Goal: Task Accomplishment & Management: Manage account settings

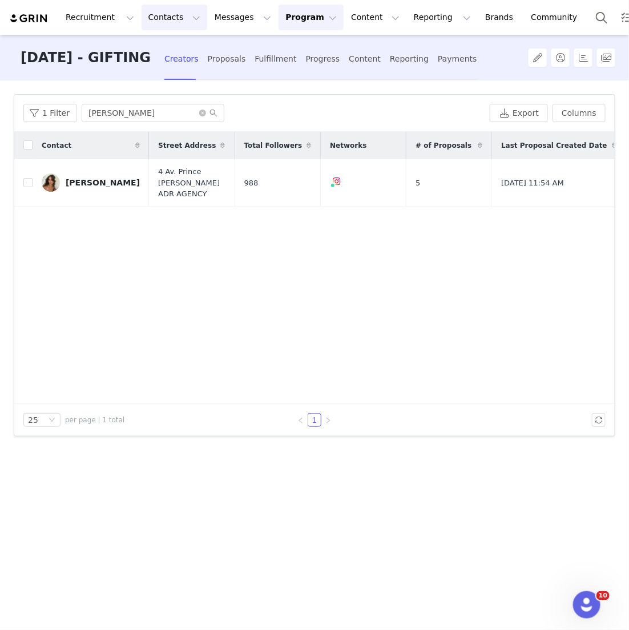
click at [167, 18] on button "Contacts Contacts" at bounding box center [175, 18] width 66 height 26
click at [168, 49] on p "Creators" at bounding box center [160, 51] width 34 height 12
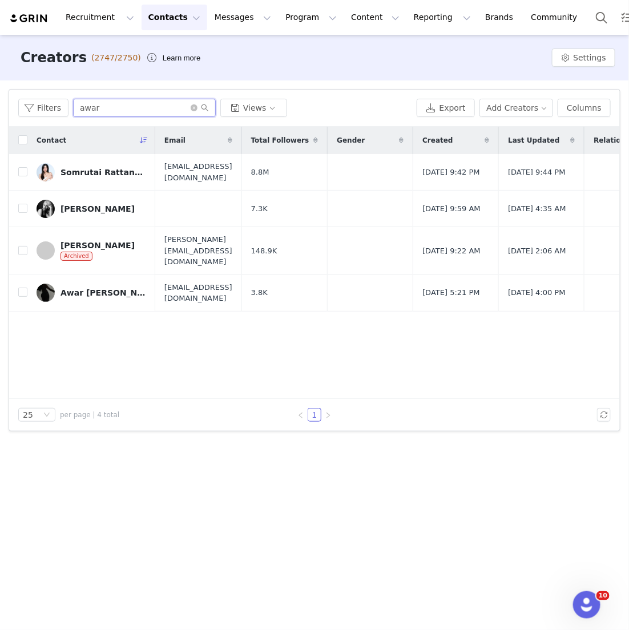
drag, startPoint x: 111, startPoint y: 115, endPoint x: 17, endPoint y: 58, distance: 109.9
click at [19, 63] on div "Creators (2747/2750) Learn more Settings Filters Filter Logic And Or Archived S…" at bounding box center [314, 331] width 629 height 593
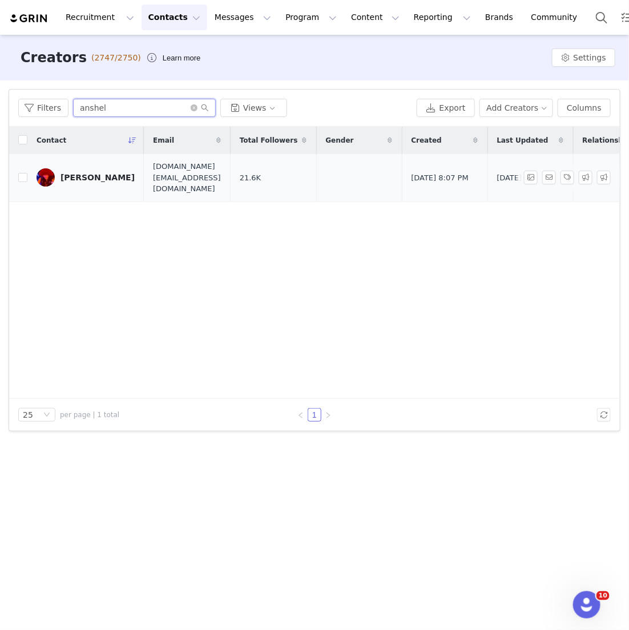
type input "anshel"
click at [73, 176] on link "[PERSON_NAME]" at bounding box center [86, 177] width 98 height 18
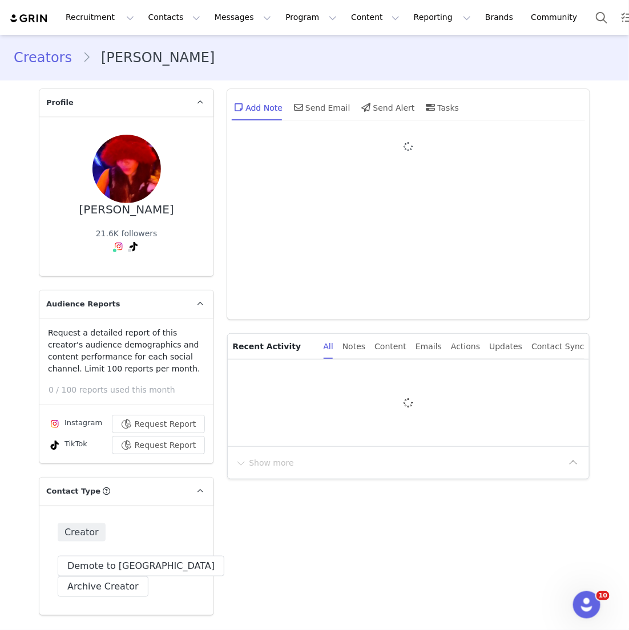
type input "+1 ([GEOGRAPHIC_DATA])"
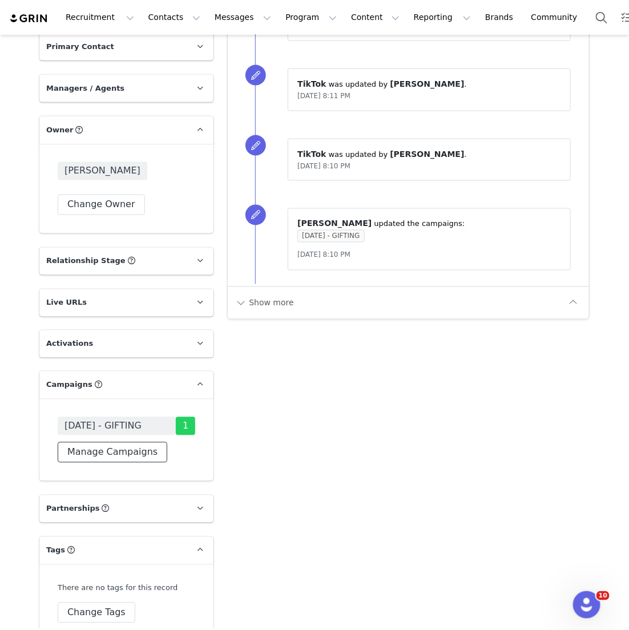
click at [139, 442] on button "Manage Campaigns" at bounding box center [113, 452] width 110 height 21
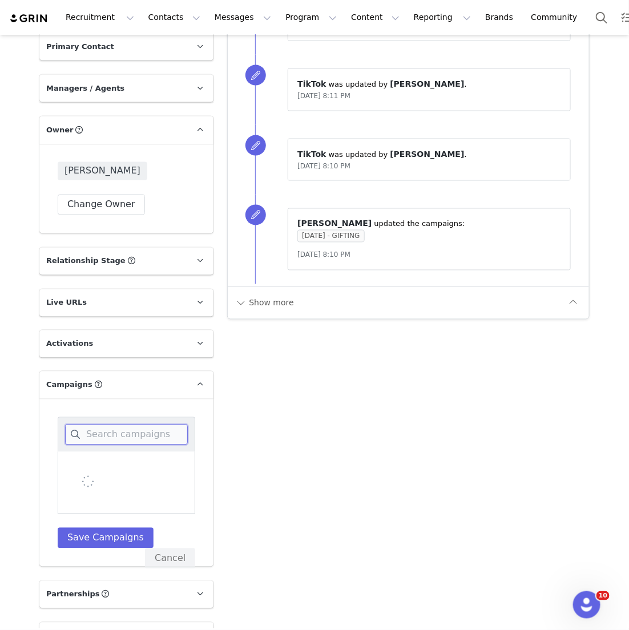
click at [139, 425] on input at bounding box center [126, 435] width 123 height 21
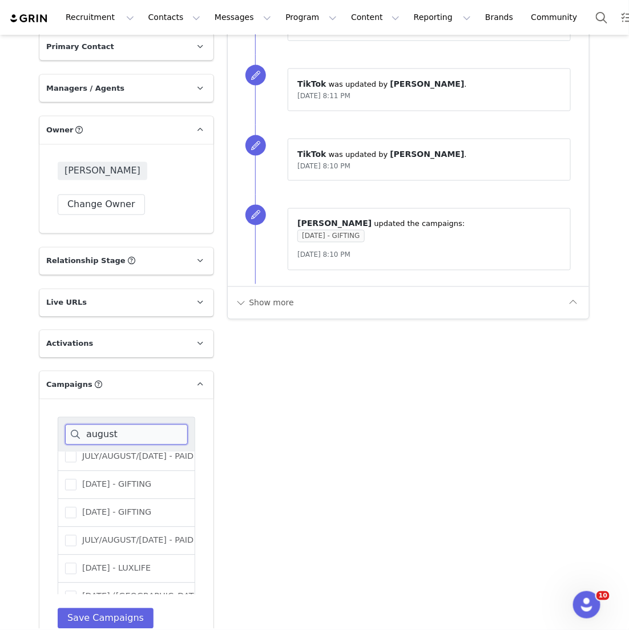
scroll to position [96, 0]
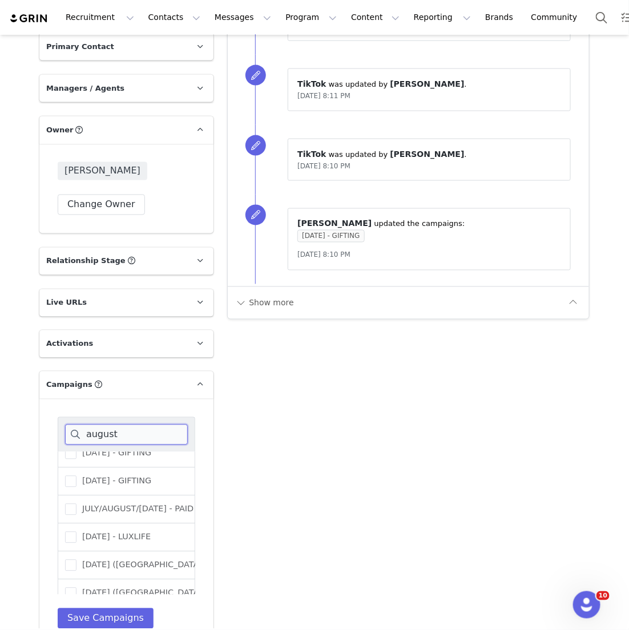
type input "august"
click at [140, 455] on div "[DATE] - GIFTING" at bounding box center [127, 482] width 138 height 28
click at [140, 455] on label "[DATE] - GIFTING" at bounding box center [108, 482] width 86 height 14
click at [76, 455] on input "[DATE] - GIFTING" at bounding box center [76, 476] width 0 height 0
click at [104, 455] on button "Save Campaigns" at bounding box center [106, 618] width 96 height 21
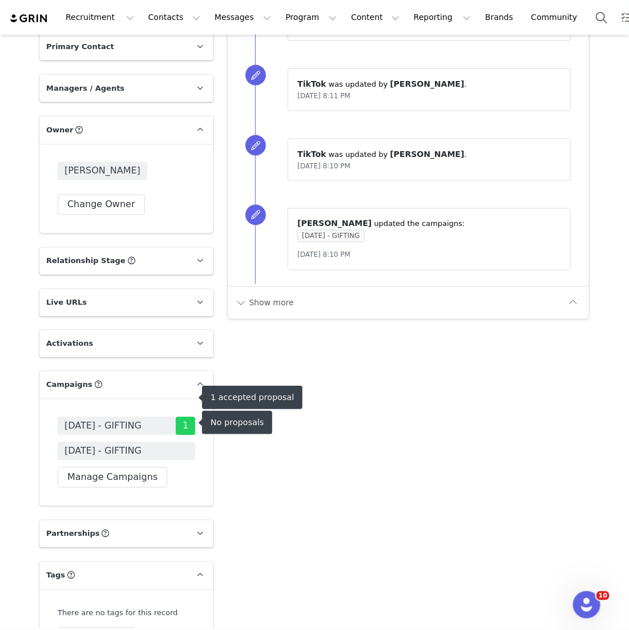
click at [138, 445] on span "[DATE] - GIFTING" at bounding box center [102, 452] width 77 height 14
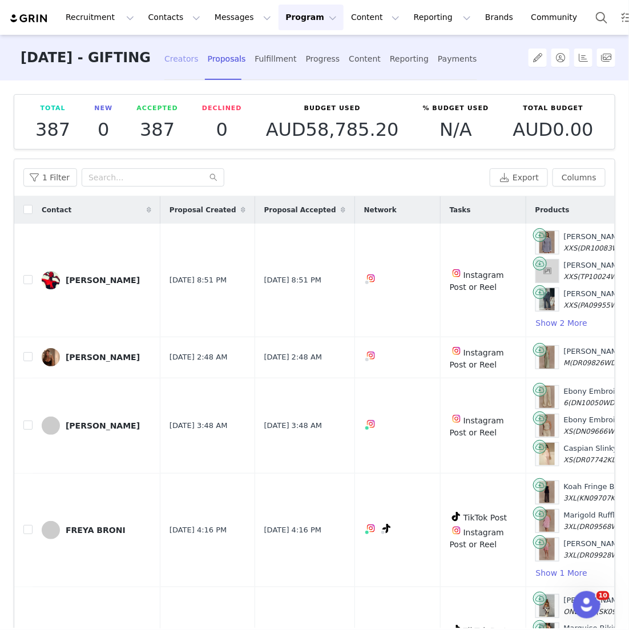
click at [193, 71] on div "Creators" at bounding box center [181, 59] width 34 height 30
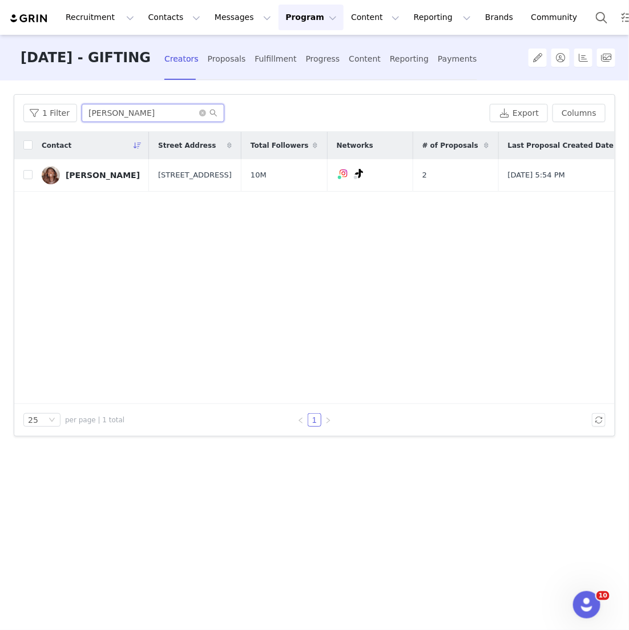
drag, startPoint x: 128, startPoint y: 118, endPoint x: -41, endPoint y: 67, distance: 176.0
click at [0, 67] on html "Recruitment Recruitment Creator Search Curated Lists Landing Pages Web Extensio…" at bounding box center [314, 315] width 629 height 630
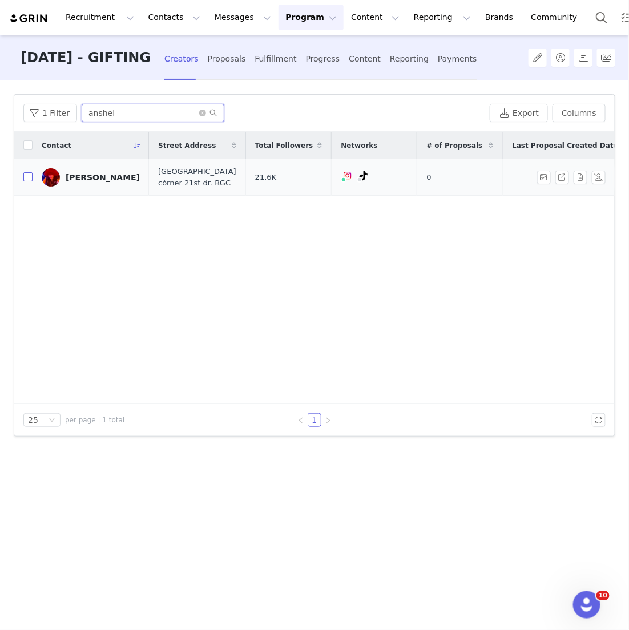
type input "anshel"
click at [27, 179] on input "checkbox" at bounding box center [27, 176] width 9 height 9
checkbox input "true"
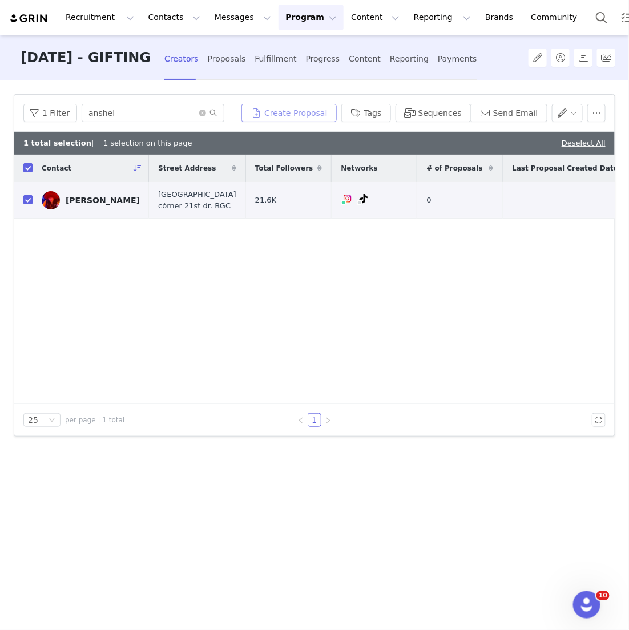
click at [330, 115] on button "Create Proposal" at bounding box center [288, 113] width 95 height 18
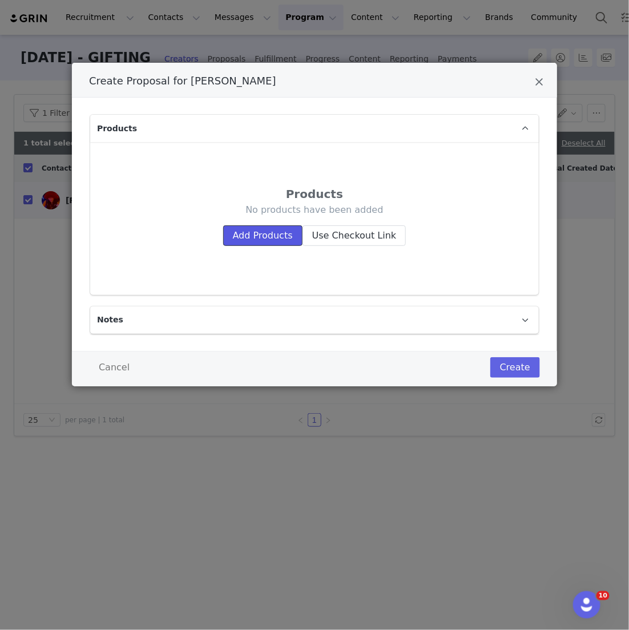
click at [266, 228] on button "Add Products" at bounding box center [262, 235] width 79 height 21
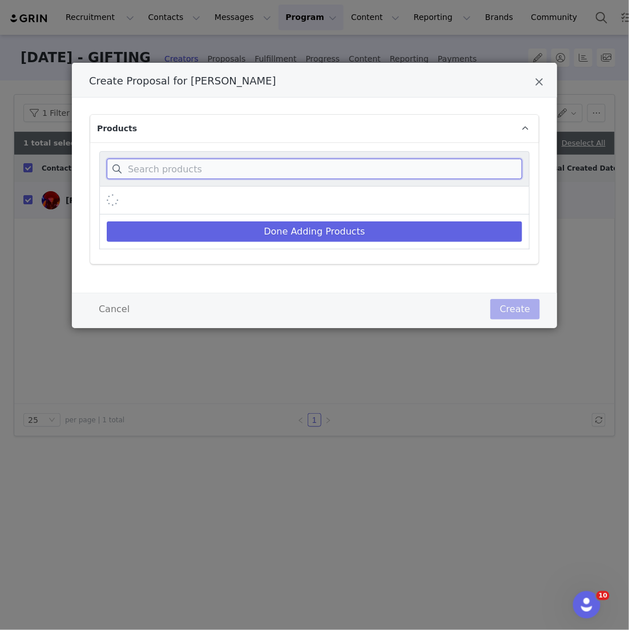
click at [266, 165] on input "Create Proposal for Anshel Lim" at bounding box center [314, 169] width 415 height 21
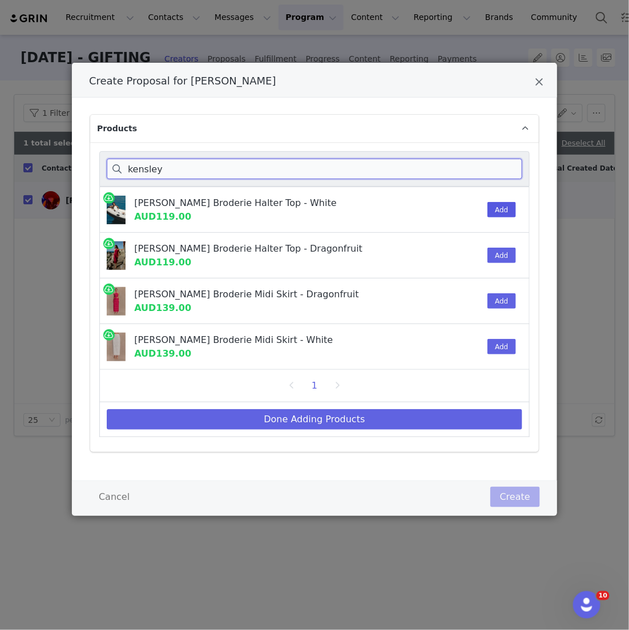
type input "kensley"
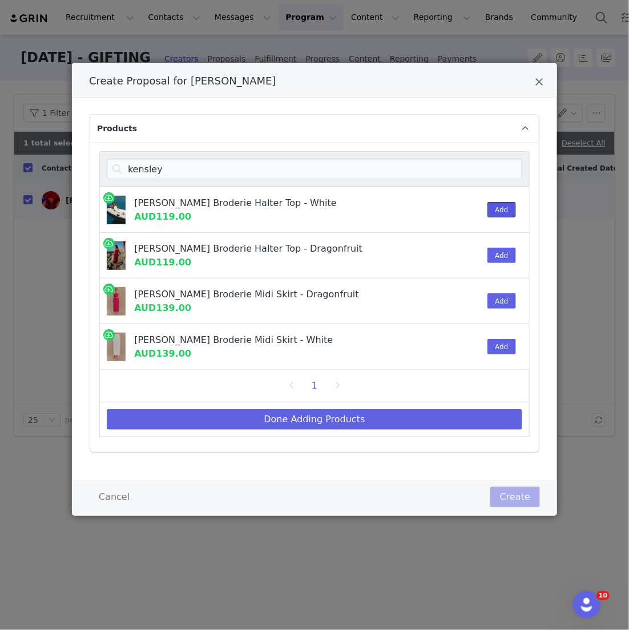
click at [509, 210] on button "Add" at bounding box center [501, 209] width 28 height 15
click at [501, 358] on div "Add" at bounding box center [497, 346] width 35 height 45
click at [501, 348] on button "Add" at bounding box center [501, 346] width 28 height 15
click at [439, 395] on div "1" at bounding box center [314, 386] width 430 height 33
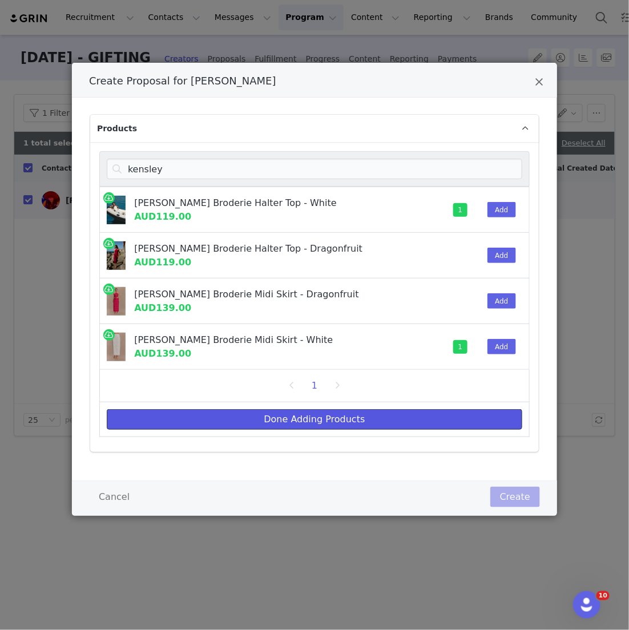
click at [411, 422] on button "Done Adding Products" at bounding box center [314, 419] width 415 height 21
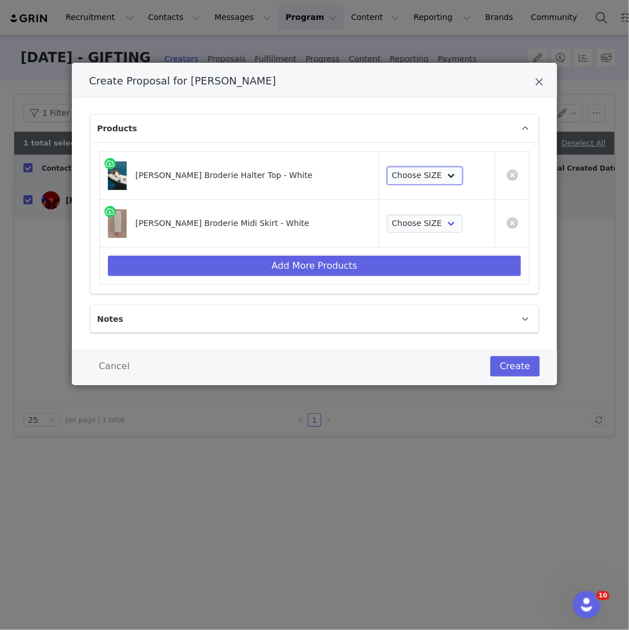
click at [412, 174] on select "Choose SIZE XXS XS S M L XL XXL 3XL" at bounding box center [425, 176] width 76 height 18
select select "26375448"
click at [387, 167] on select "Choose SIZE XXS XS S M L XL XXL 3XL" at bounding box center [425, 176] width 76 height 18
drag, startPoint x: 411, startPoint y: 173, endPoint x: 401, endPoint y: 217, distance: 45.0
click at [401, 217] on select "Choose SIZE XXS XS S M L XL XXL 3XL" at bounding box center [425, 224] width 76 height 18
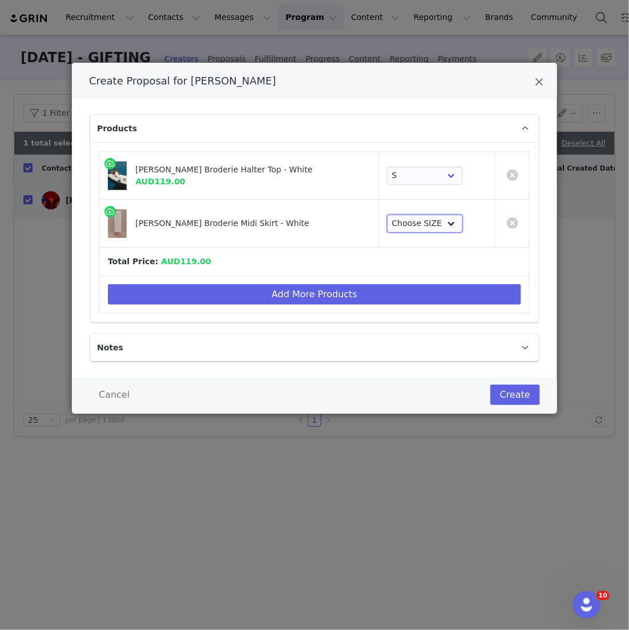
select select "26375205"
click at [387, 215] on select "Choose SIZE XXS XS S M L XL XXL 3XL" at bounding box center [425, 224] width 76 height 18
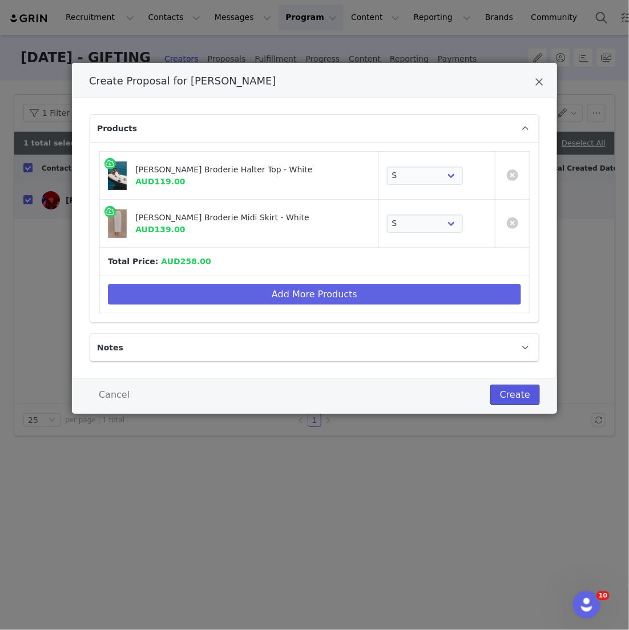
click at [524, 394] on button "Create" at bounding box center [515, 395] width 50 height 21
click at [299, 75] on div at bounding box center [314, 315] width 629 height 630
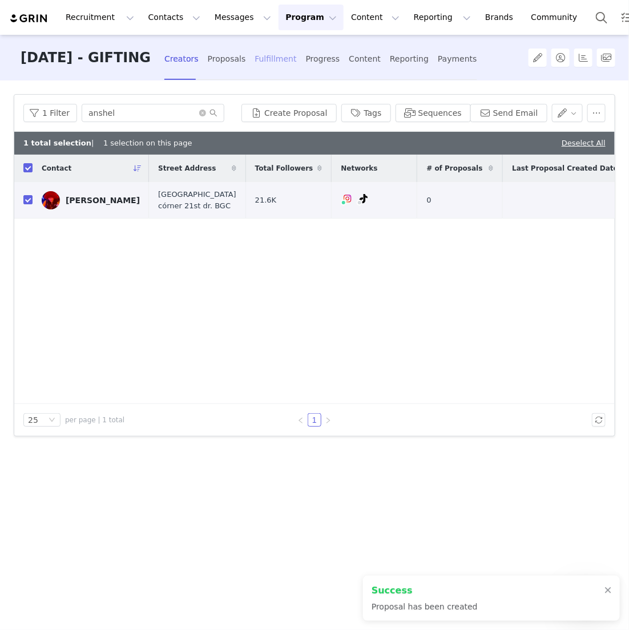
click at [290, 66] on div "Fulfillment" at bounding box center [276, 59] width 42 height 30
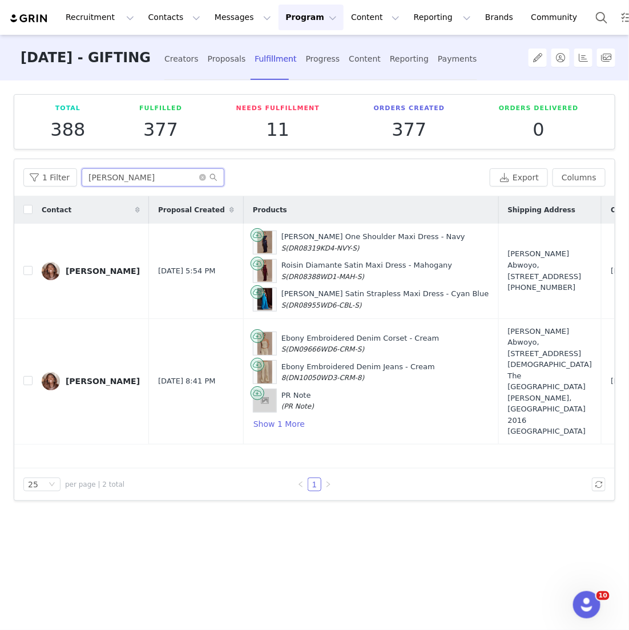
drag, startPoint x: 154, startPoint y: 179, endPoint x: -30, endPoint y: 176, distance: 183.8
click at [0, 176] on html "Recruitment Recruitment Creator Search Curated Lists Landing Pages Web Extensio…" at bounding box center [314, 315] width 629 height 630
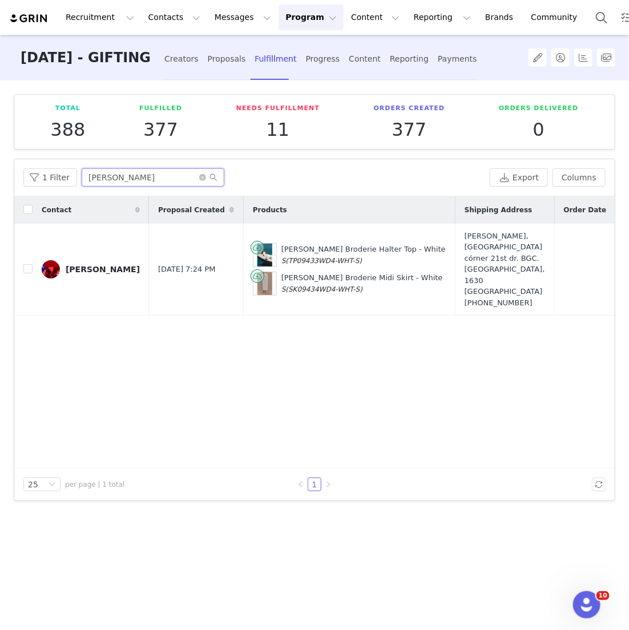
type input "anshel li"
click at [27, 272] on td at bounding box center [23, 270] width 18 height 92
click at [27, 264] on input "checkbox" at bounding box center [27, 268] width 9 height 9
checkbox input "true"
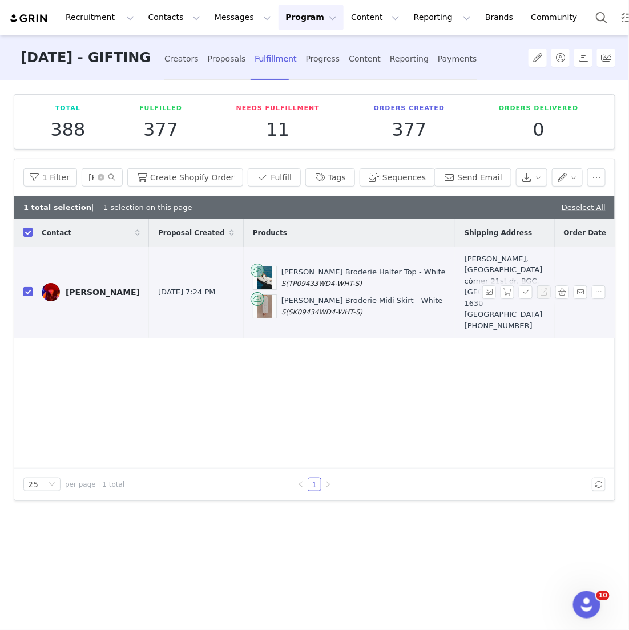
click at [25, 287] on input "checkbox" at bounding box center [27, 291] width 9 height 9
checkbox input "false"
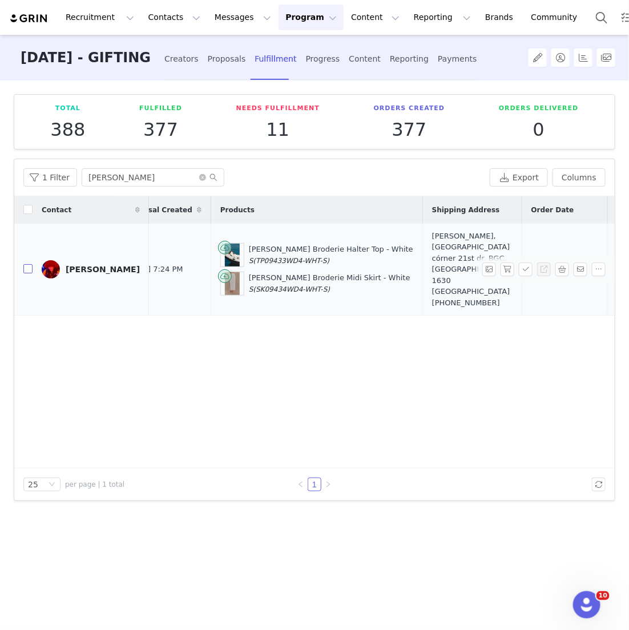
scroll to position [0, 139]
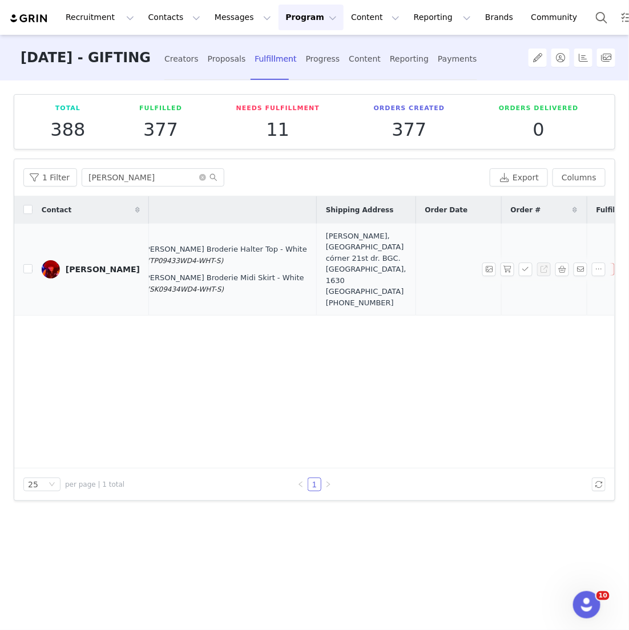
click at [326, 259] on div "[PERSON_NAME], [GEOGRAPHIC_DATA] córner 21st dr. BGC. [GEOGRAPHIC_DATA] [PHONE_…" at bounding box center [366, 270] width 80 height 78
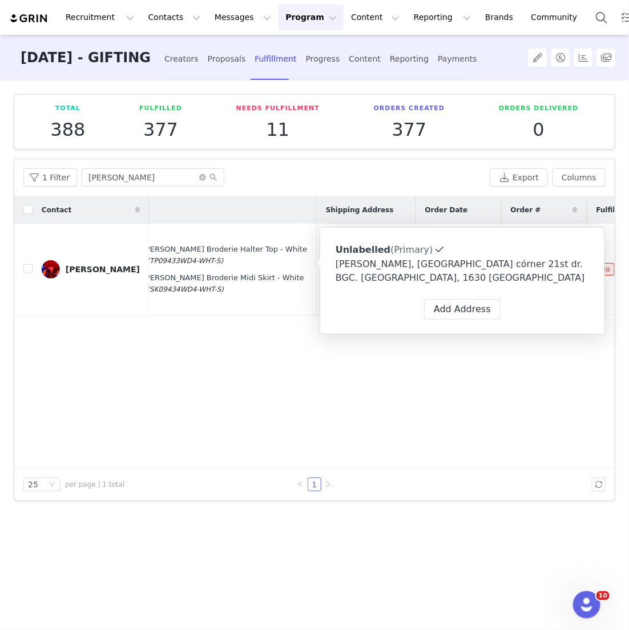
click at [297, 367] on div "Contact Proposal Created Products Shipping Address Order Date Order # Fulfillme…" at bounding box center [314, 332] width 600 height 272
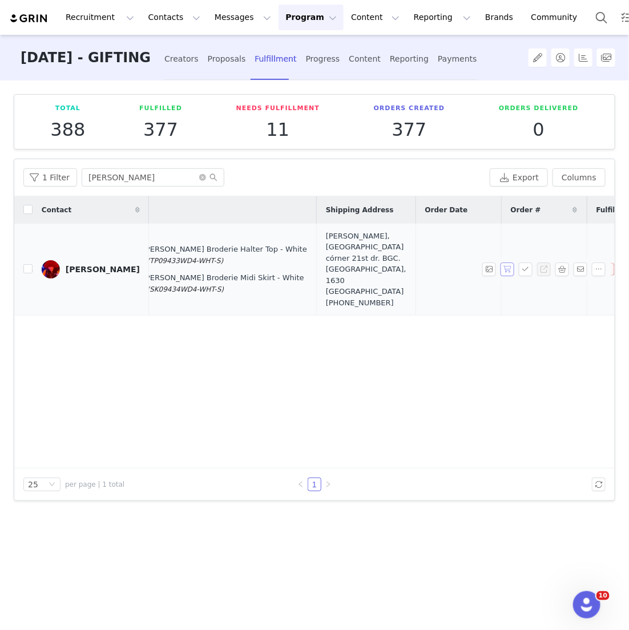
click at [508, 267] on button "button" at bounding box center [507, 269] width 14 height 14
click at [523, 267] on button "button" at bounding box center [526, 269] width 14 height 14
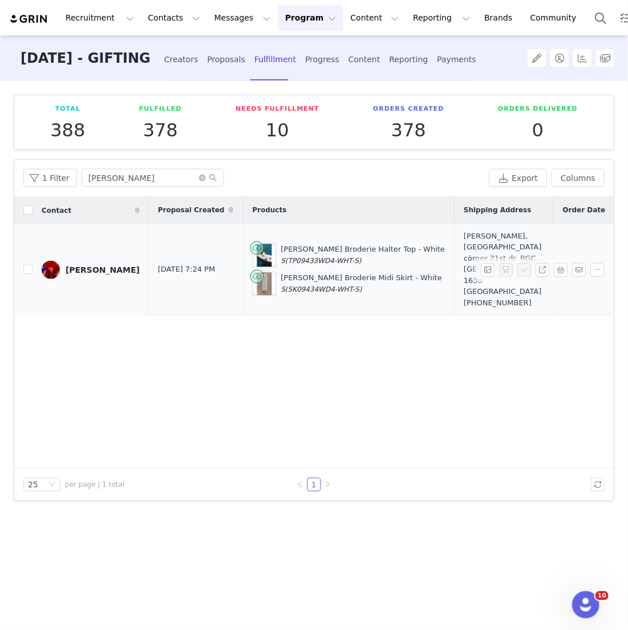
scroll to position [0, 193]
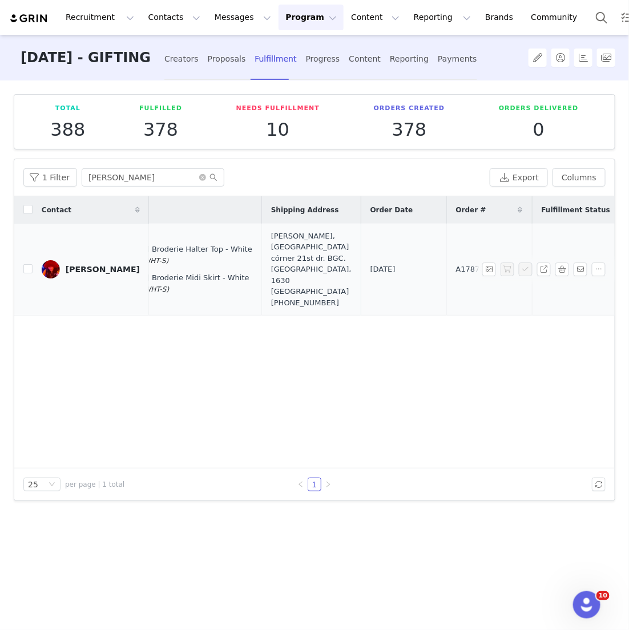
drag, startPoint x: 405, startPoint y: 269, endPoint x: 338, endPoint y: 269, distance: 67.3
click at [338, 269] on tr "Anshel Lim Aug 31, 2025 7:24 PM Kensley Broderie Halter Top - White S (TP09433W…" at bounding box center [314, 270] width 986 height 92
copy tr "A1787839"
click at [169, 22] on button "Contacts Contacts" at bounding box center [175, 18] width 66 height 26
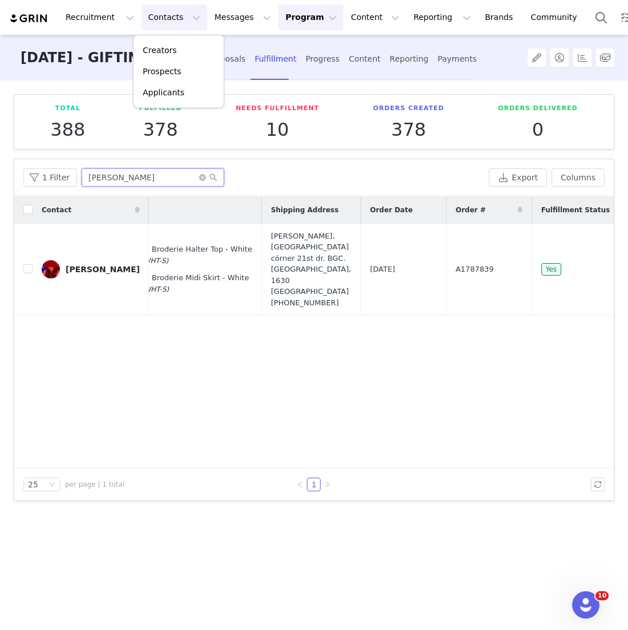
click at [131, 183] on input "anshel li" at bounding box center [153, 177] width 143 height 18
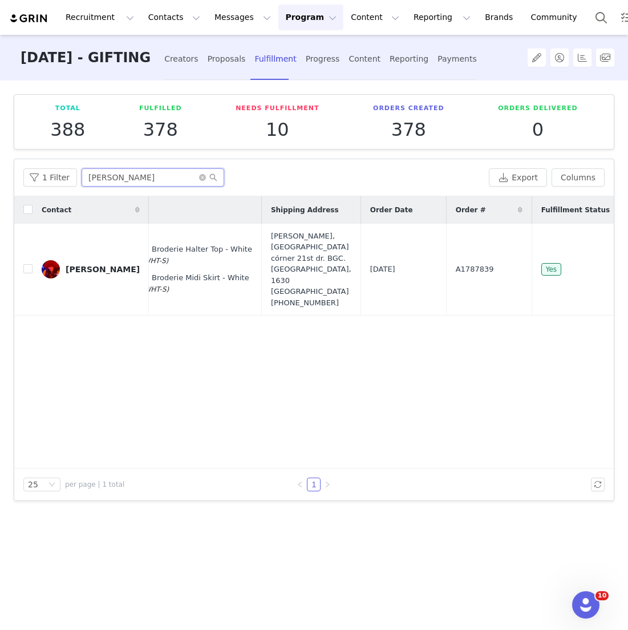
drag, startPoint x: 131, startPoint y: 183, endPoint x: 0, endPoint y: 167, distance: 131.7
click at [0, 167] on div "Total 388 Fulfilled 378 Needs Fulfillment 10 Orders Created 378 Orders Delivere…" at bounding box center [314, 354] width 628 height 548
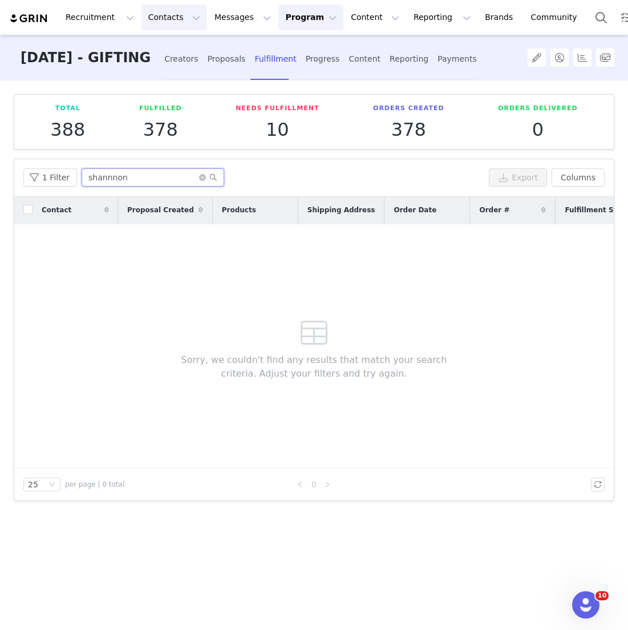
type input "shannnon"
click at [171, 15] on button "Contacts Contacts" at bounding box center [175, 18] width 66 height 26
click at [167, 55] on p "Creators" at bounding box center [160, 51] width 34 height 12
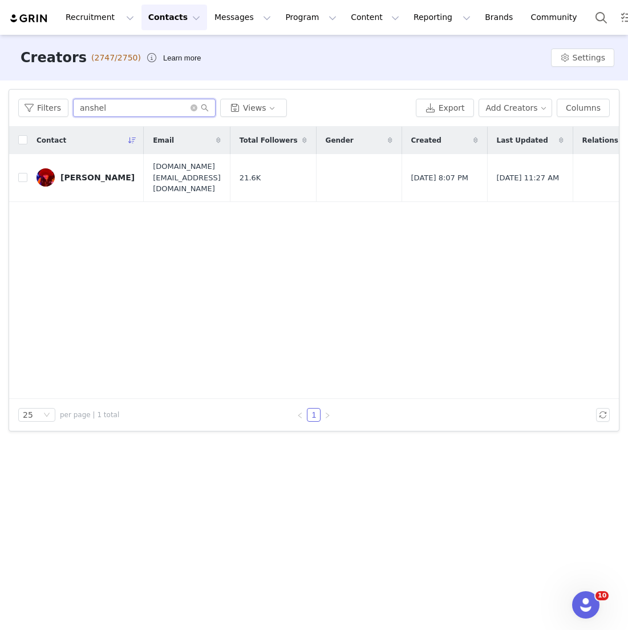
drag, startPoint x: 115, startPoint y: 115, endPoint x: 0, endPoint y: 62, distance: 126.4
click at [0, 62] on div "Creators (2747/2750) Learn more Settings Filters Filter Logic And Or Archived S…" at bounding box center [314, 331] width 628 height 593
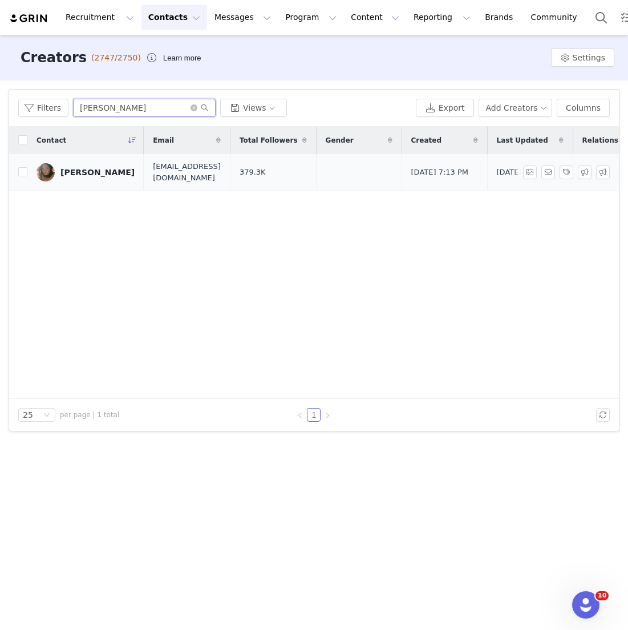
type input "[PERSON_NAME]"
click at [91, 174] on div "[PERSON_NAME]" at bounding box center [97, 172] width 74 height 9
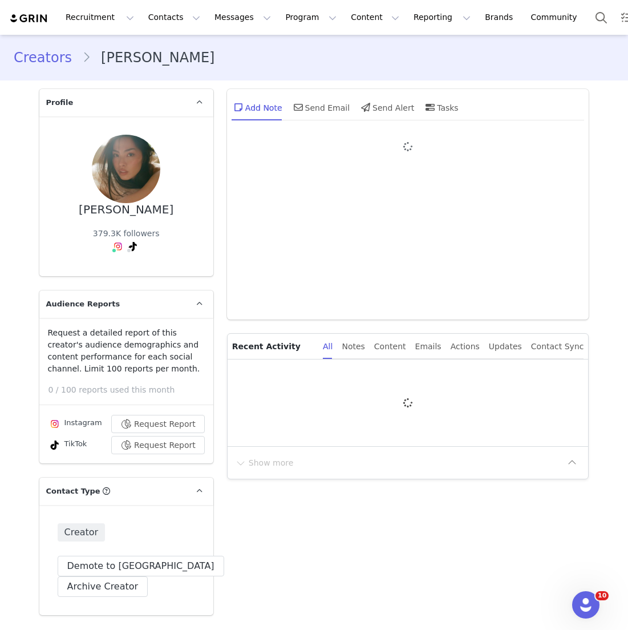
type input "+1 ([GEOGRAPHIC_DATA])"
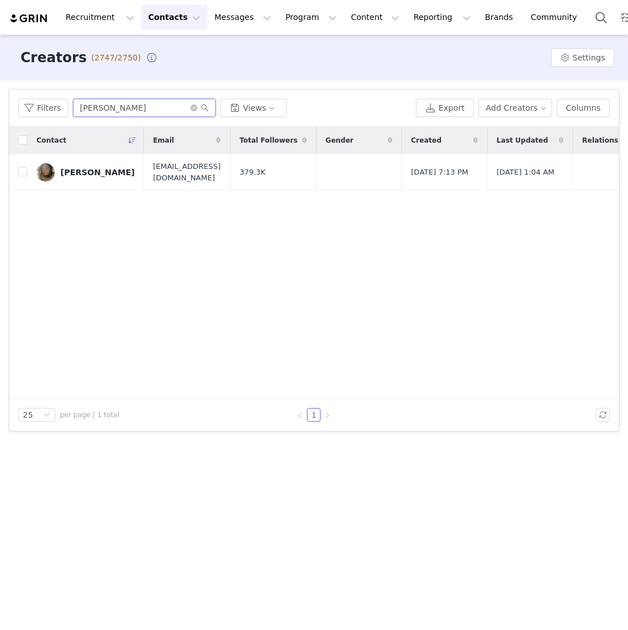
drag, startPoint x: 126, startPoint y: 113, endPoint x: 22, endPoint y: 73, distance: 110.7
click at [22, 79] on div "Creators (2747/2750) Settings Filters Filter Logic And Or Archived Select Owner…" at bounding box center [314, 331] width 628 height 593
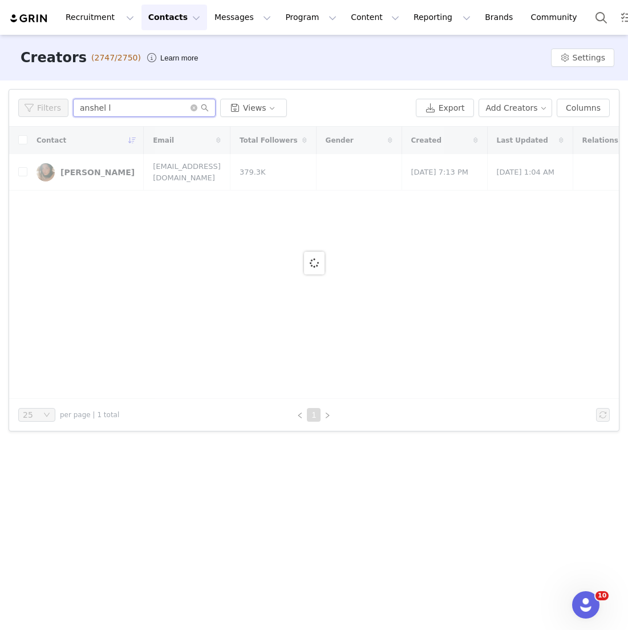
type input "anshel l"
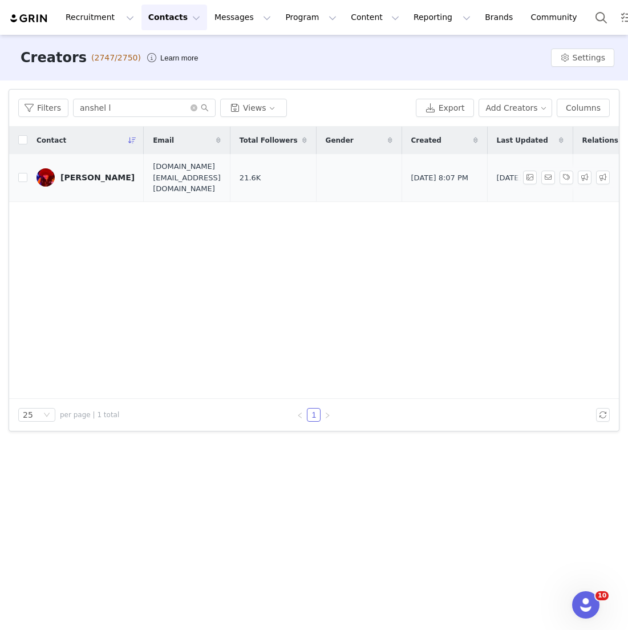
click at [87, 173] on div "[PERSON_NAME]" at bounding box center [97, 177] width 74 height 9
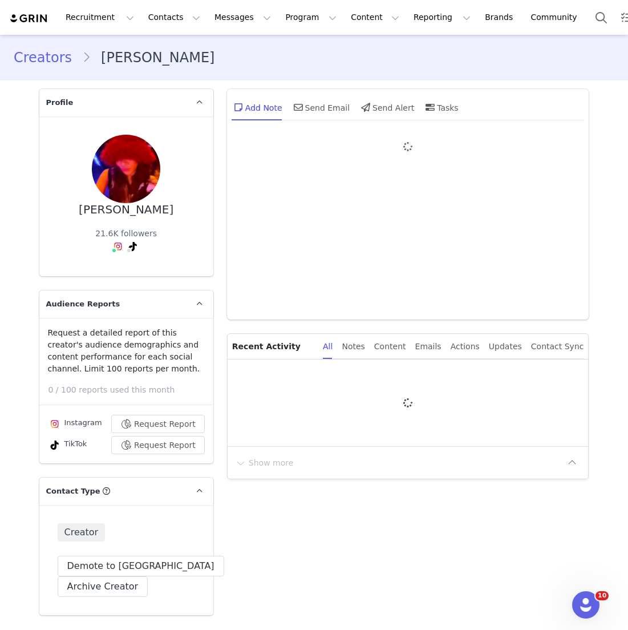
type input "+1 ([GEOGRAPHIC_DATA])"
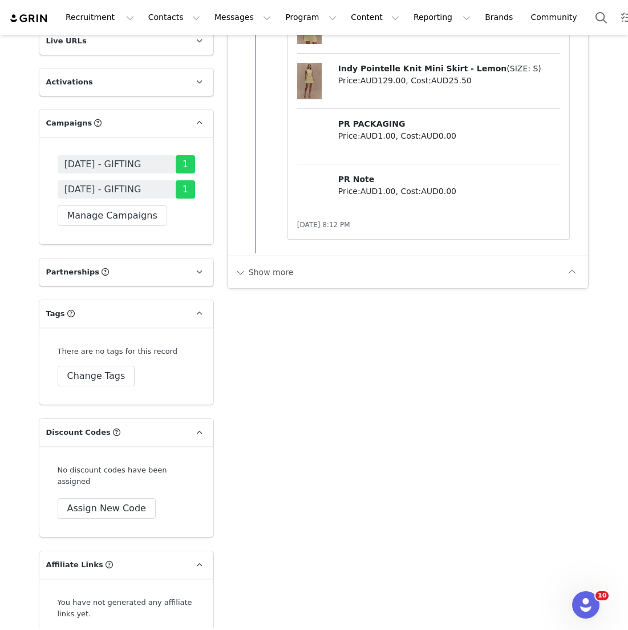
scroll to position [1961, 0]
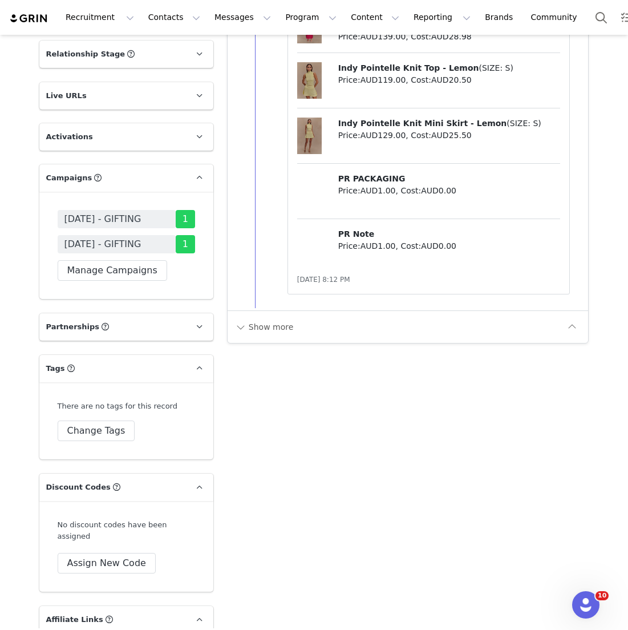
click at [140, 237] on span "[DATE] - GIFTING" at bounding box center [102, 244] width 77 height 14
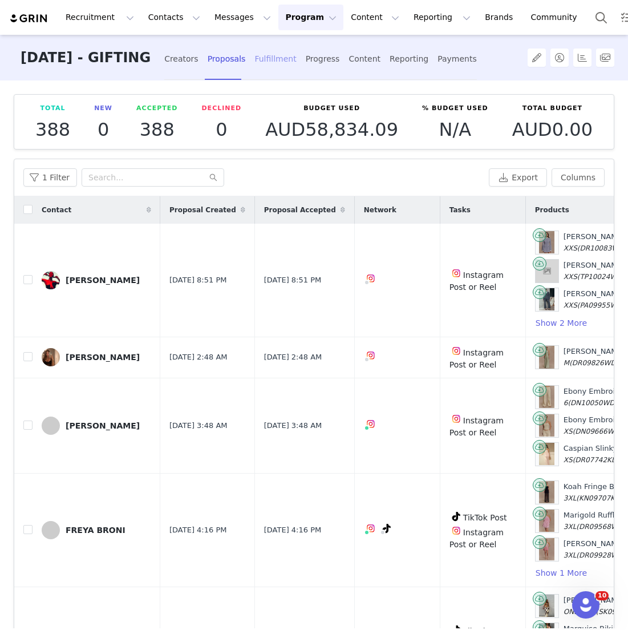
click at [284, 72] on div "Fulfillment" at bounding box center [276, 59] width 42 height 30
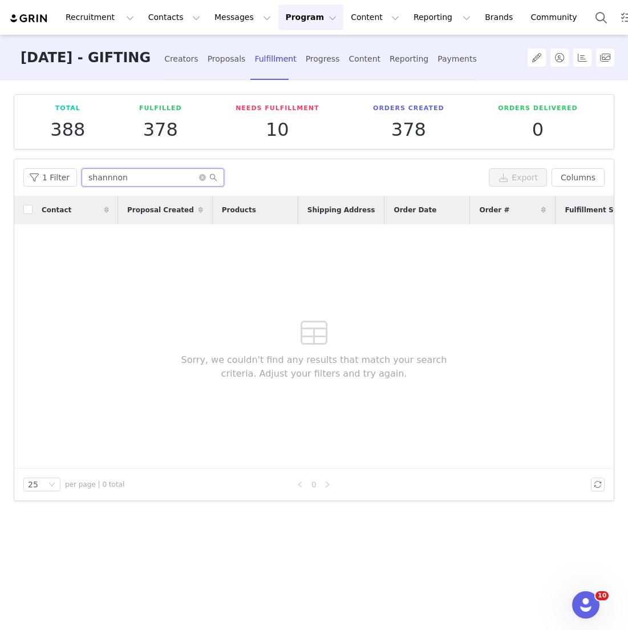
drag, startPoint x: 145, startPoint y: 178, endPoint x: 0, endPoint y: 176, distance: 145.0
click at [0, 176] on div "Total 388 Fulfilled 378 Needs Fulfillment 10 Orders Created 378 Orders Delivere…" at bounding box center [314, 354] width 628 height 548
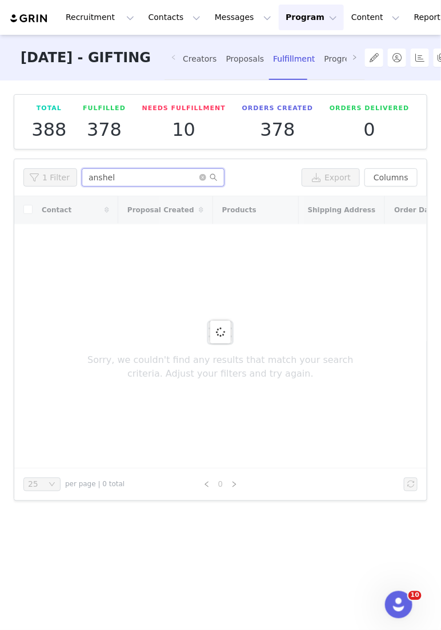
type input "anshel"
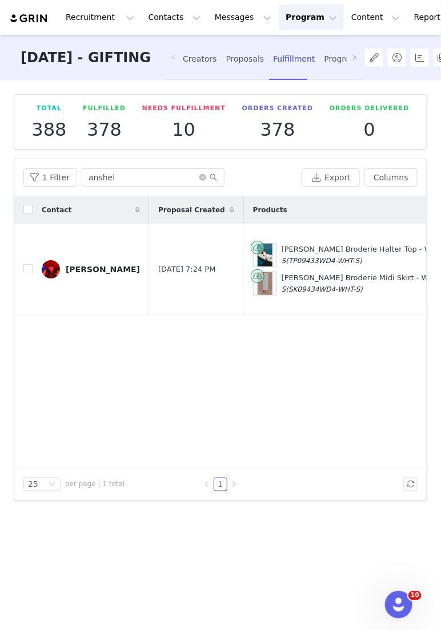
drag, startPoint x: 3, startPoint y: 175, endPoint x: -4, endPoint y: 175, distance: 6.8
click at [0, 175] on html "Recruitment Recruitment Creator Search Curated Lists Landing Pages Web Extensio…" at bounding box center [220, 315] width 441 height 630
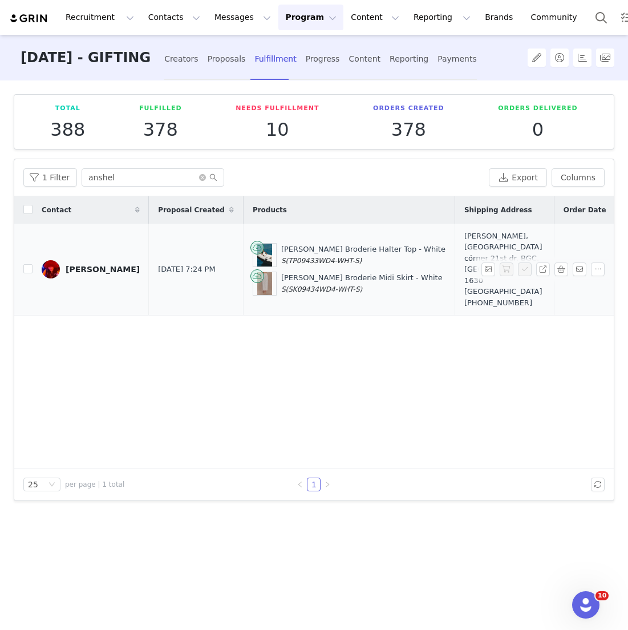
click at [279, 301] on td "[PERSON_NAME] Broderie Halter Top - White S (TP09433WD4-WHT-S) Kensley Broderie…" at bounding box center [349, 270] width 212 height 92
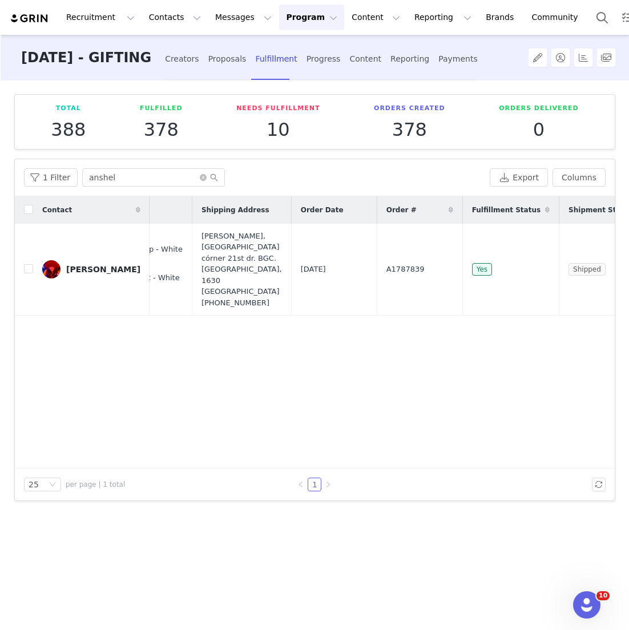
scroll to position [0, 199]
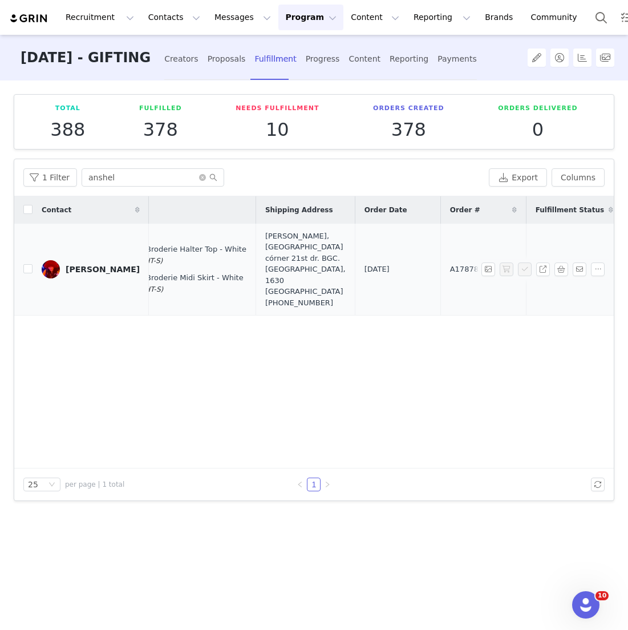
click at [265, 281] on div "[PERSON_NAME], [GEOGRAPHIC_DATA] córner 21st dr. BGC. [GEOGRAPHIC_DATA] [PHONE_…" at bounding box center [305, 270] width 80 height 78
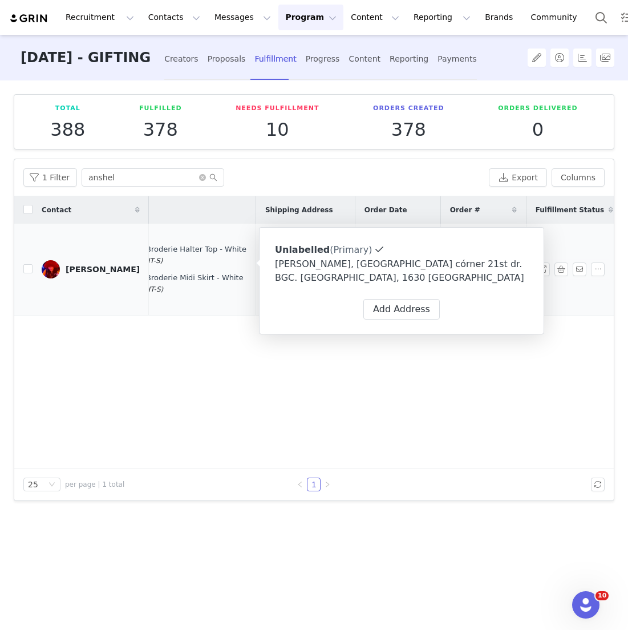
drag, startPoint x: 252, startPoint y: 280, endPoint x: 227, endPoint y: 237, distance: 49.8
click at [265, 237] on div "[PERSON_NAME], [GEOGRAPHIC_DATA] córner 21st dr. BGC. [GEOGRAPHIC_DATA] [PHONE_…" at bounding box center [305, 270] width 80 height 78
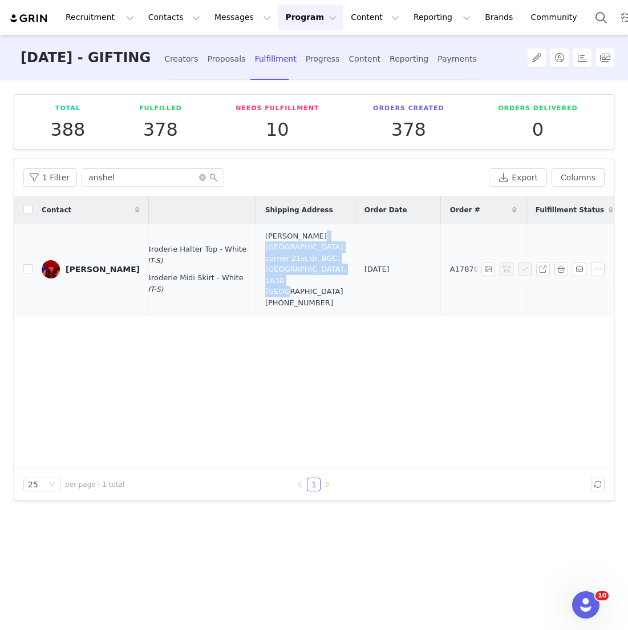
copy div "[GEOGRAPHIC_DATA] córner 21st dr. BGC. [GEOGRAPHIC_DATA], 1630 [GEOGRAPHIC_DATA]"
click at [589, 6] on button "Search" at bounding box center [601, 18] width 25 height 26
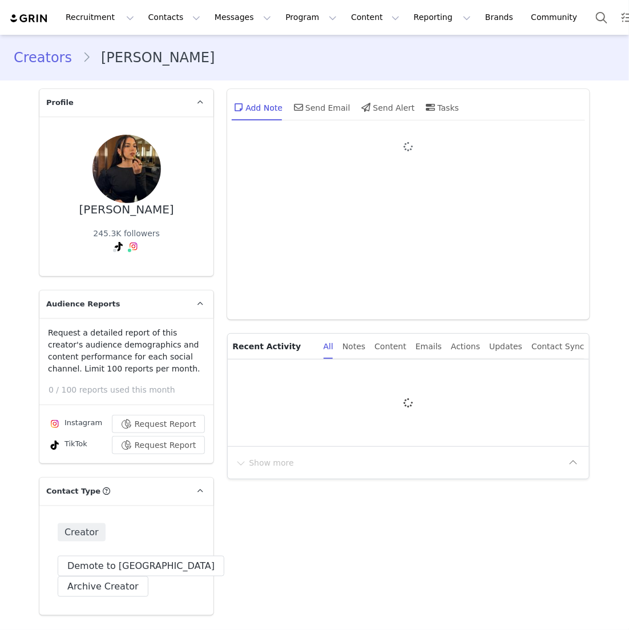
type input "+1 ([GEOGRAPHIC_DATA])"
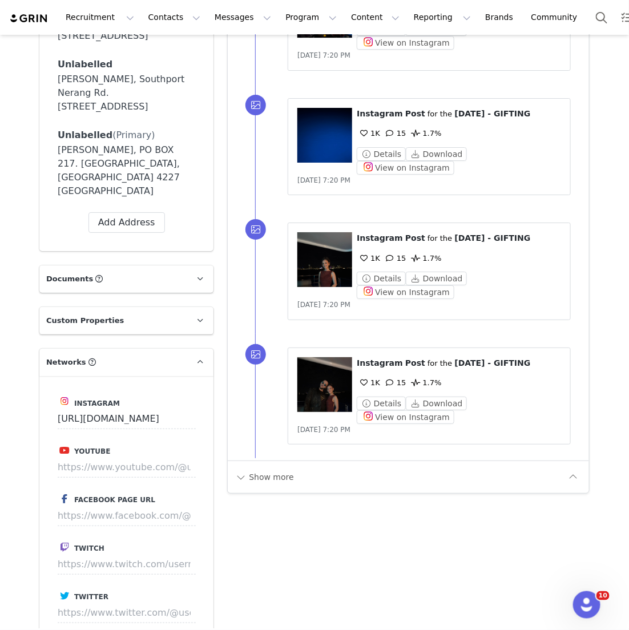
click at [252, 461] on div "Show more" at bounding box center [408, 477] width 361 height 33
click at [252, 468] on button "Show more" at bounding box center [265, 477] width 60 height 18
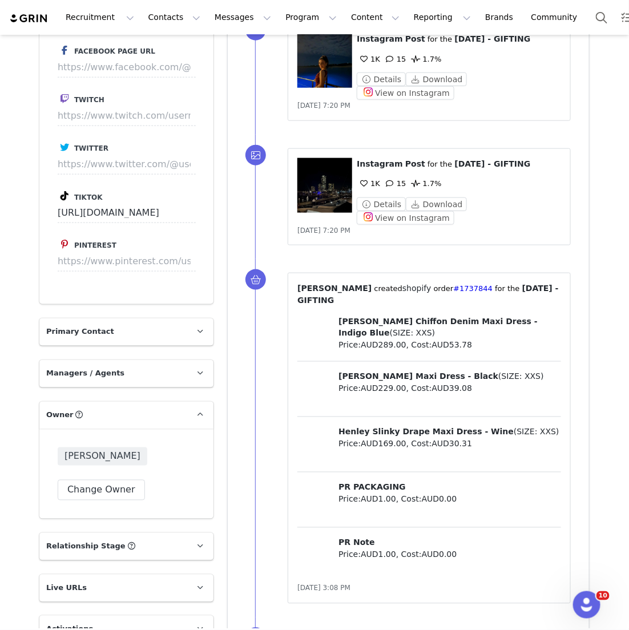
scroll to position [1406, 0]
